Goal: Task Accomplishment & Management: Manage account settings

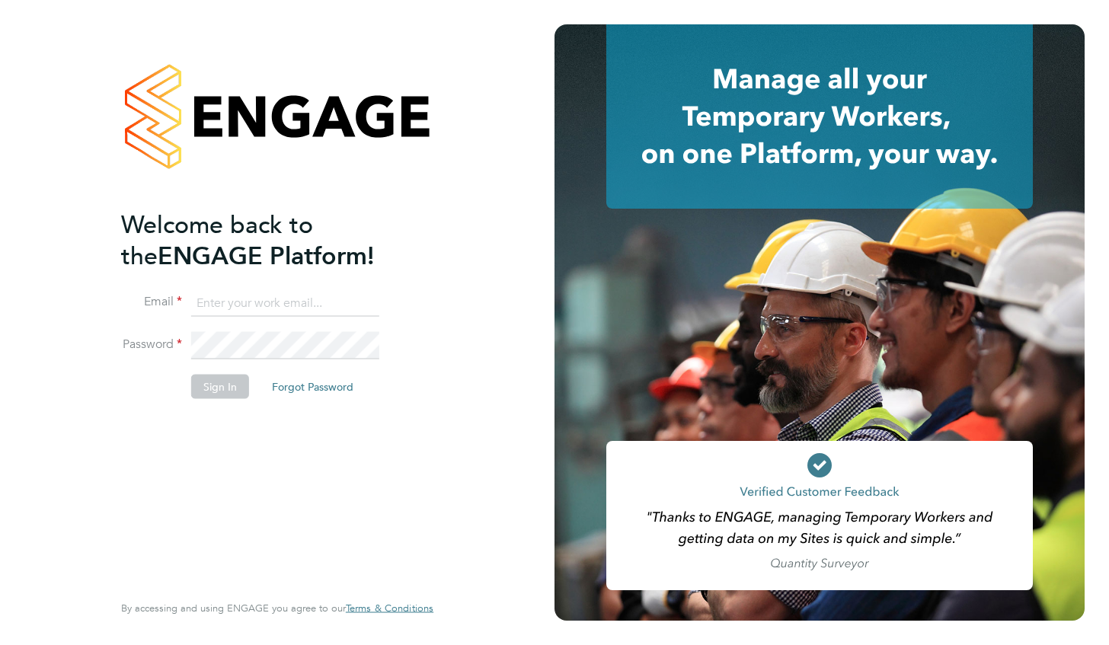
type input "[PERSON_NAME][EMAIL_ADDRESS][PERSON_NAME][DOMAIN_NAME]"
click at [232, 381] on button "Sign In" at bounding box center [220, 386] width 58 height 24
type input "elizabeth.lowe@justice.gov.uk"
click at [230, 393] on button "Sign In" at bounding box center [220, 386] width 58 height 24
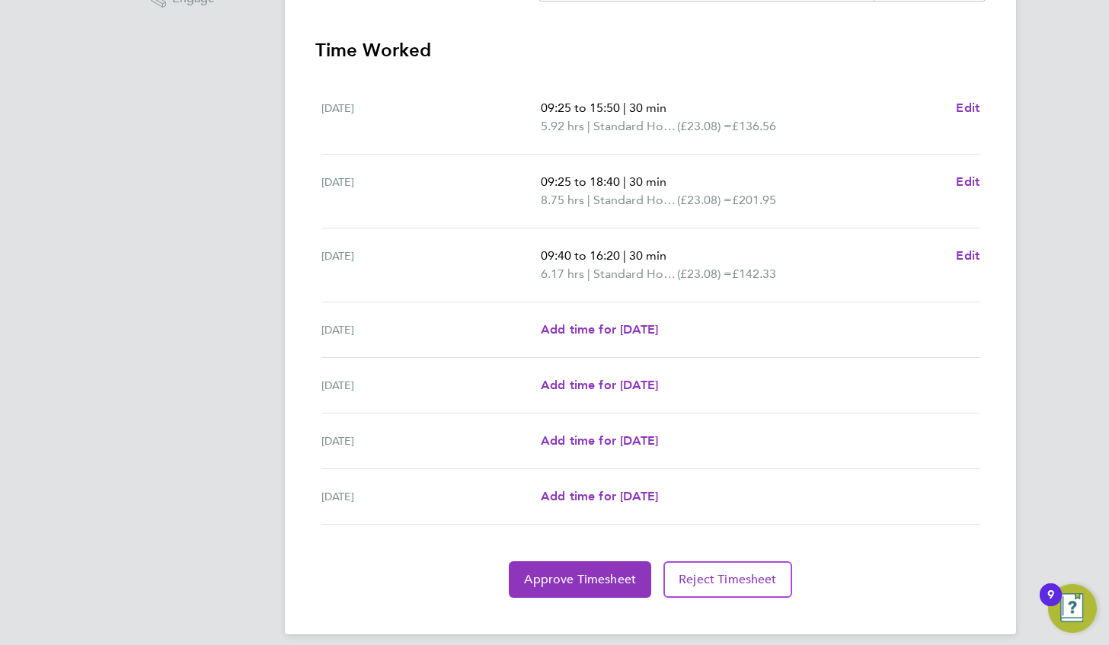
scroll to position [428, 0]
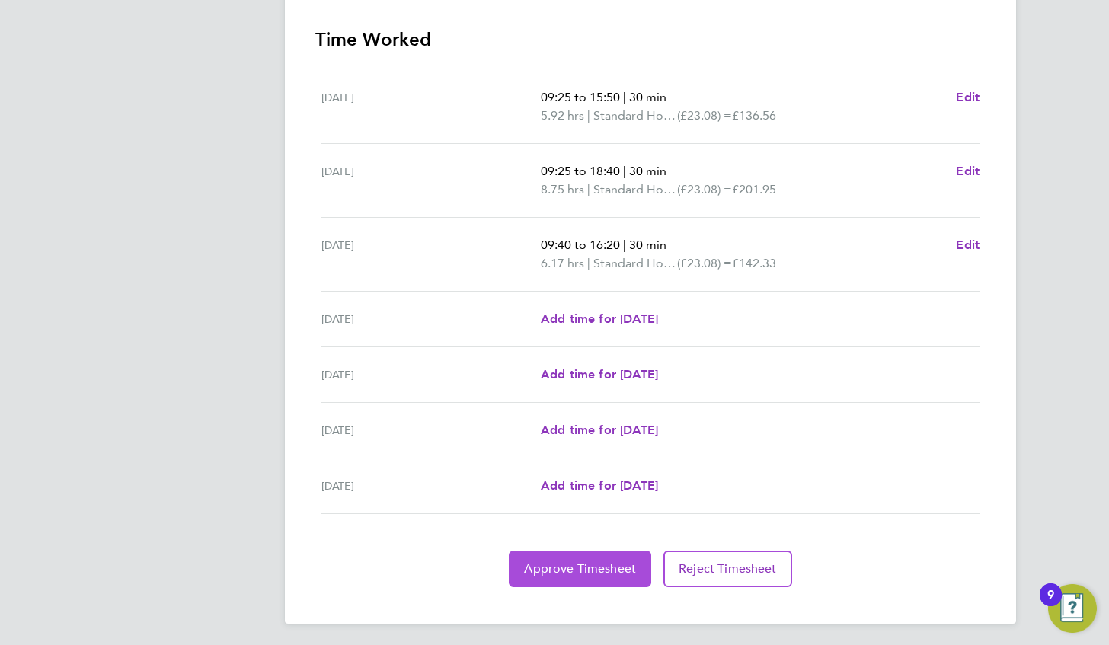
click at [605, 562] on span "Approve Timesheet" at bounding box center [580, 569] width 112 height 15
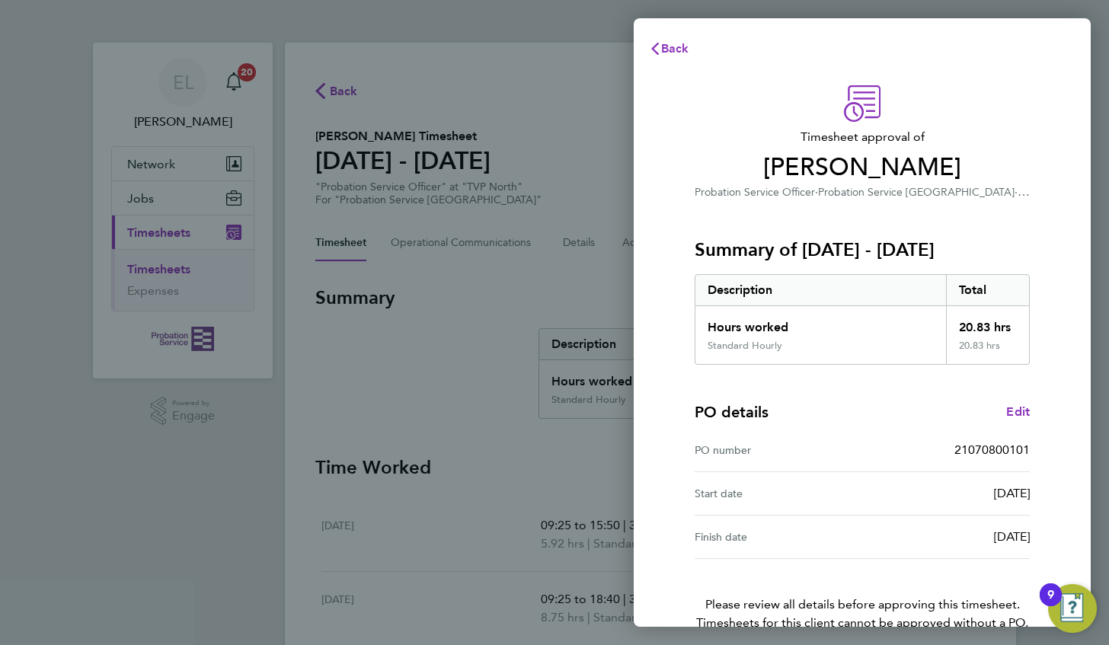
click at [1074, 527] on div "Timesheet approval of Aziz Halime Probation Service Officer · Probation Service…" at bounding box center [862, 389] width 457 height 645
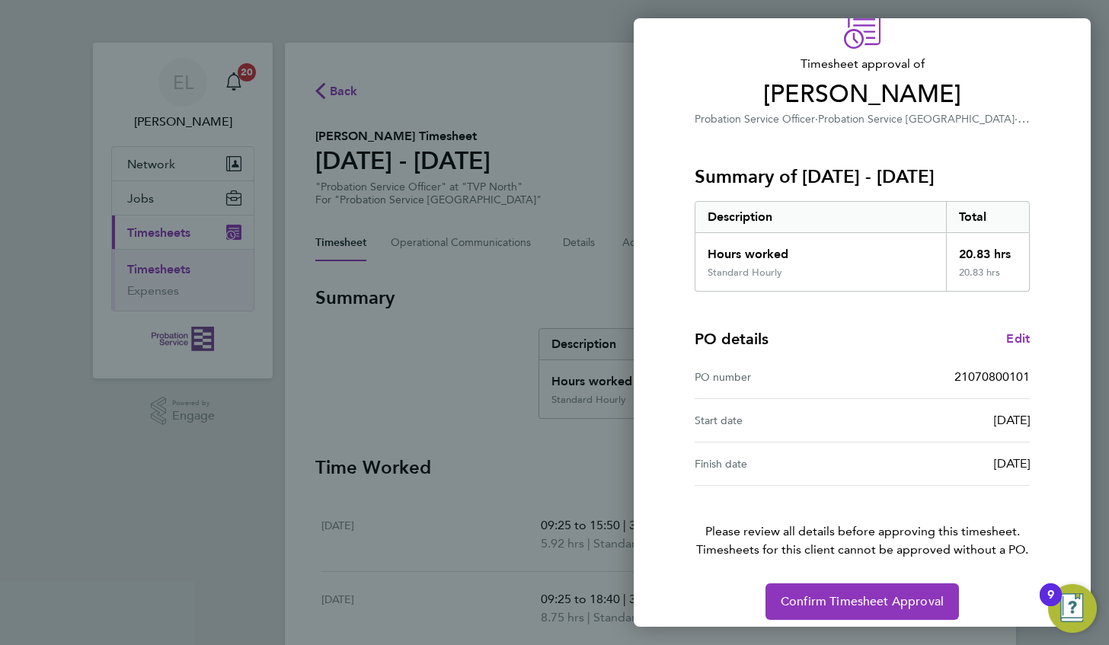
scroll to position [82, 0]
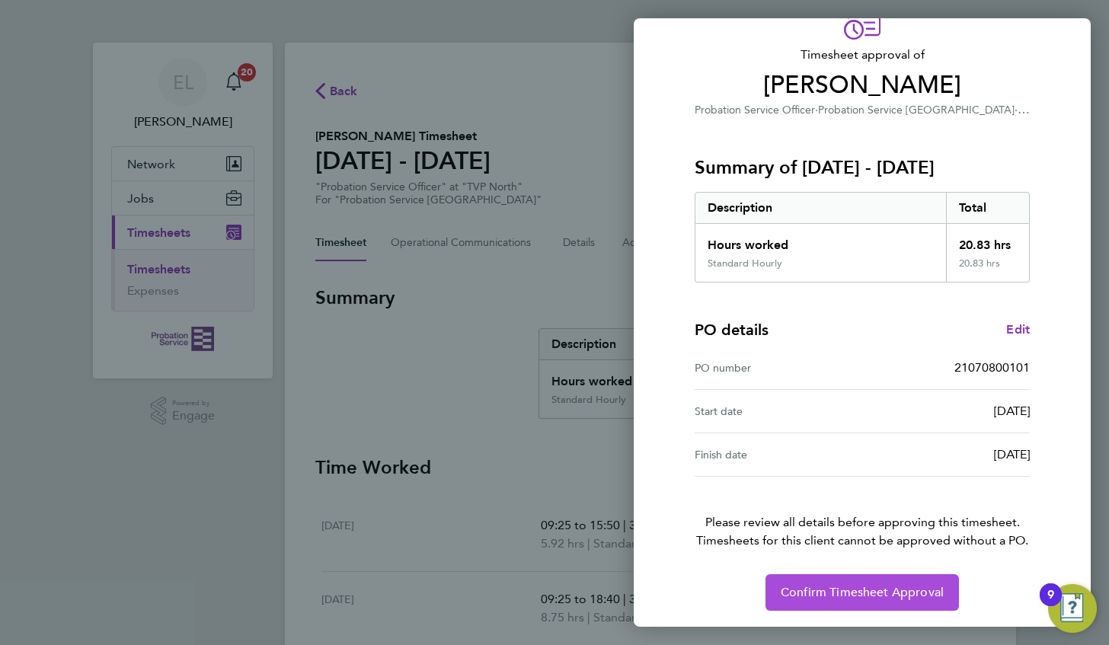
click at [909, 590] on span "Confirm Timesheet Approval" at bounding box center [862, 592] width 163 height 15
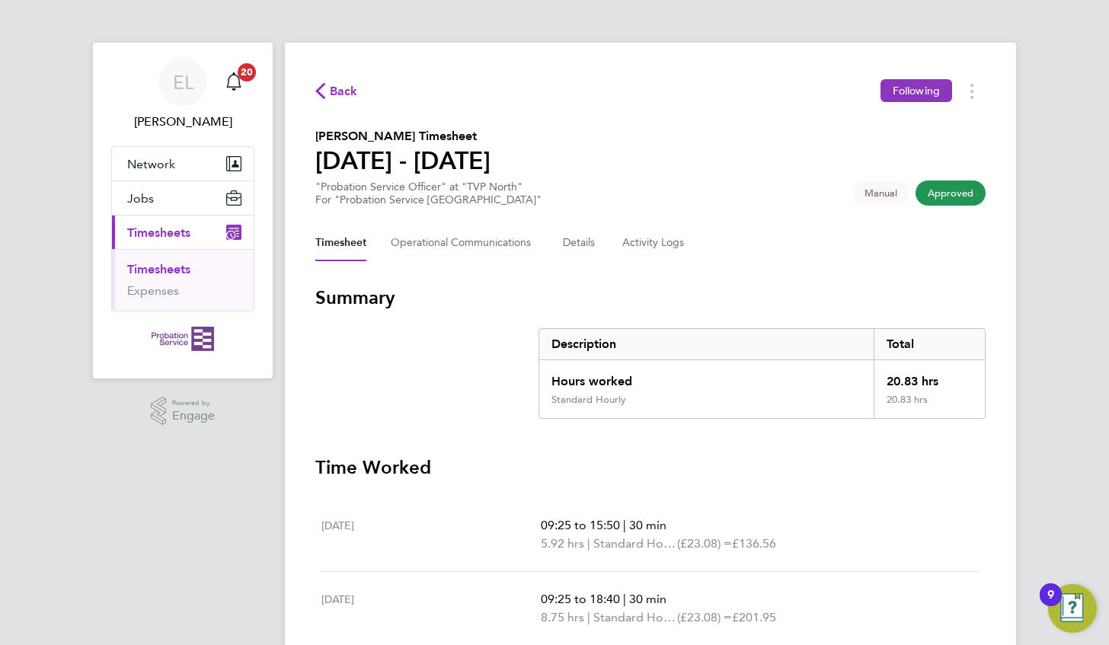
click at [168, 231] on span "Timesheets" at bounding box center [158, 233] width 63 height 14
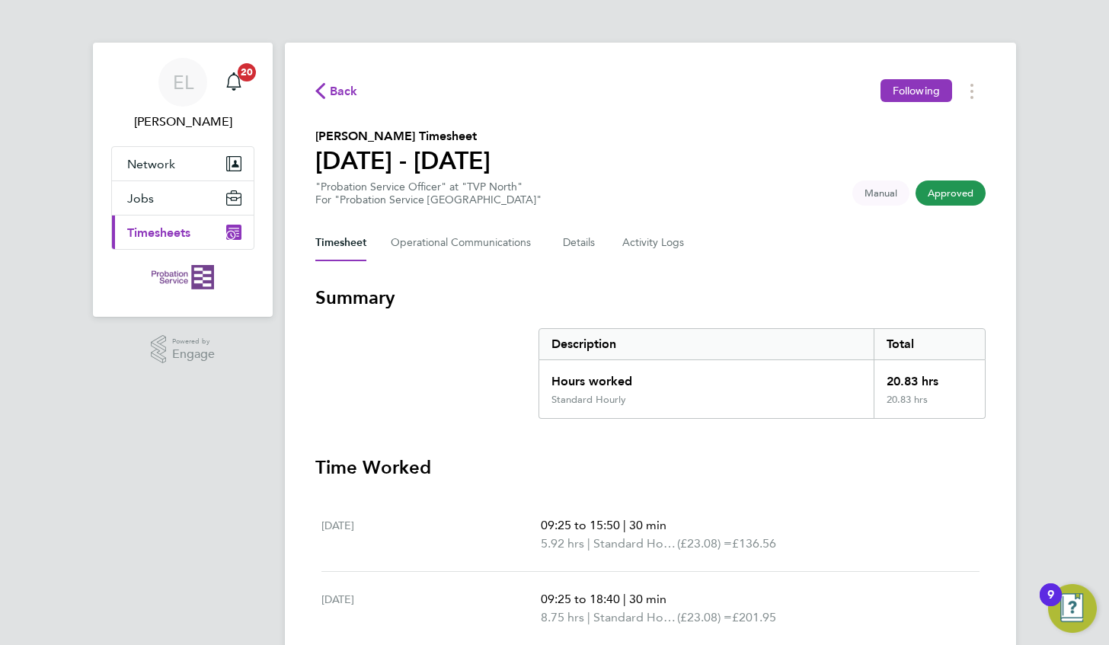
click at [168, 231] on span "Timesheets" at bounding box center [158, 233] width 63 height 14
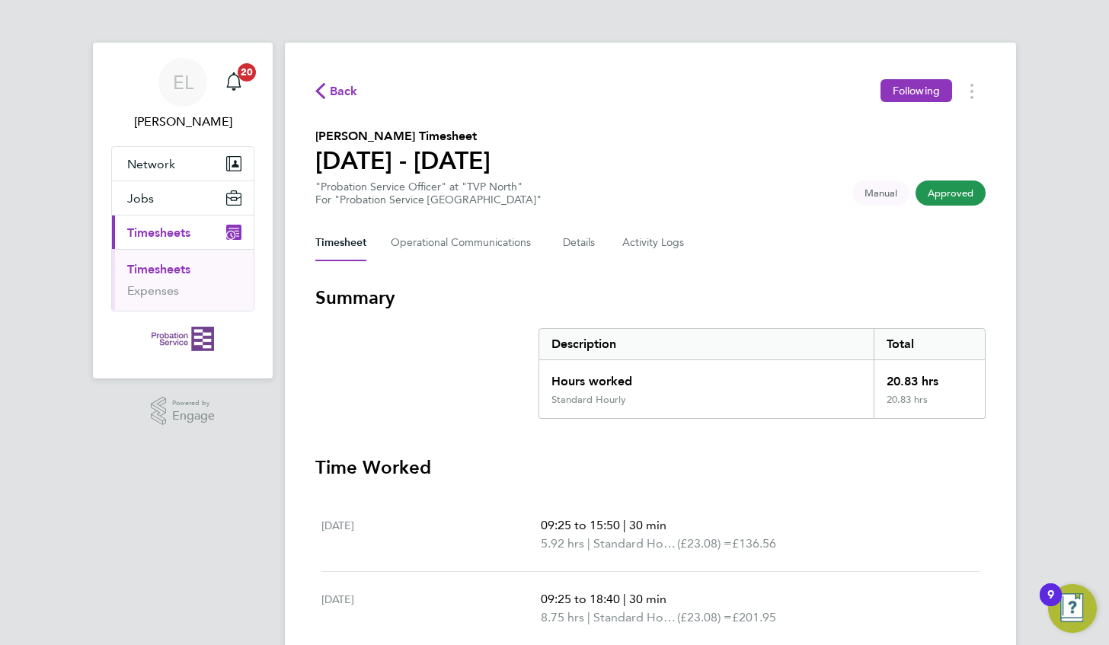
click at [175, 264] on link "Timesheets" at bounding box center [158, 269] width 63 height 14
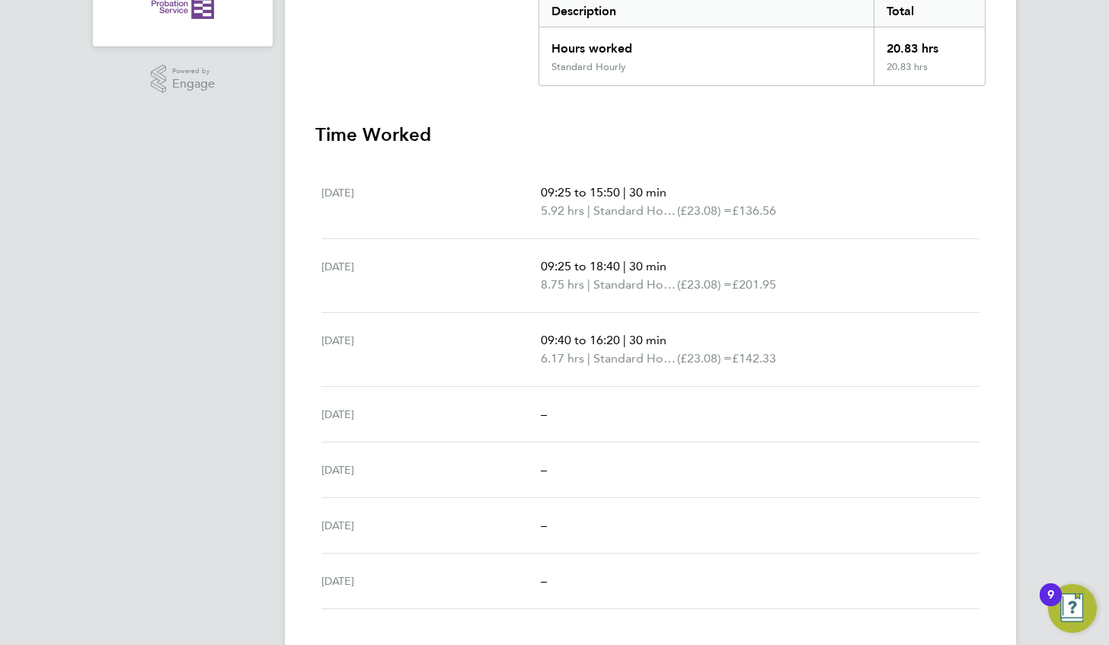
scroll to position [354, 0]
